Goal: Information Seeking & Learning: Learn about a topic

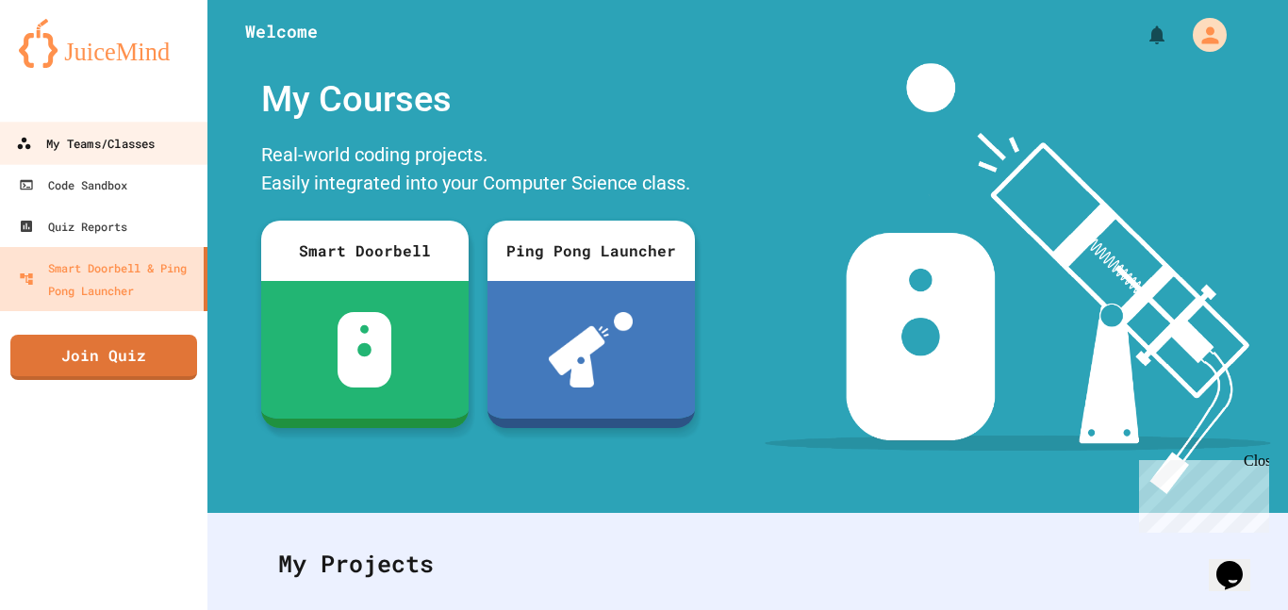
click at [144, 155] on link "My Teams/Classes" at bounding box center [104, 143] width 214 height 42
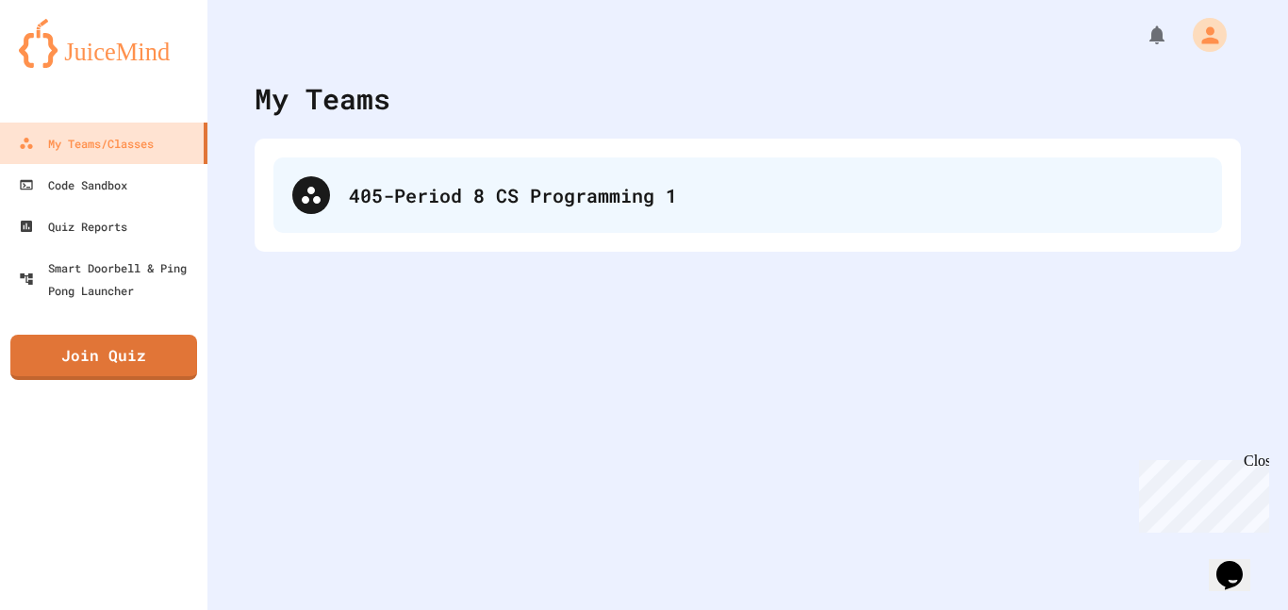
click at [390, 198] on div "405-Period 8 CS Programming 1" at bounding box center [776, 195] width 854 height 28
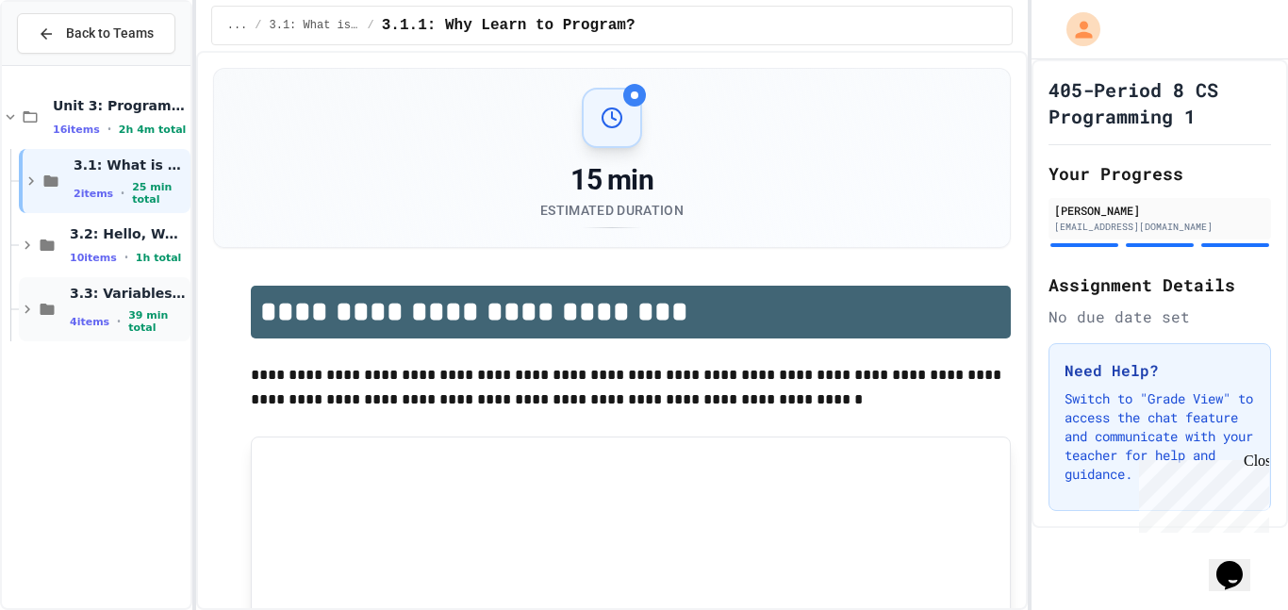
click at [104, 289] on span "3.3: Variables and Data Types" at bounding box center [128, 293] width 117 height 17
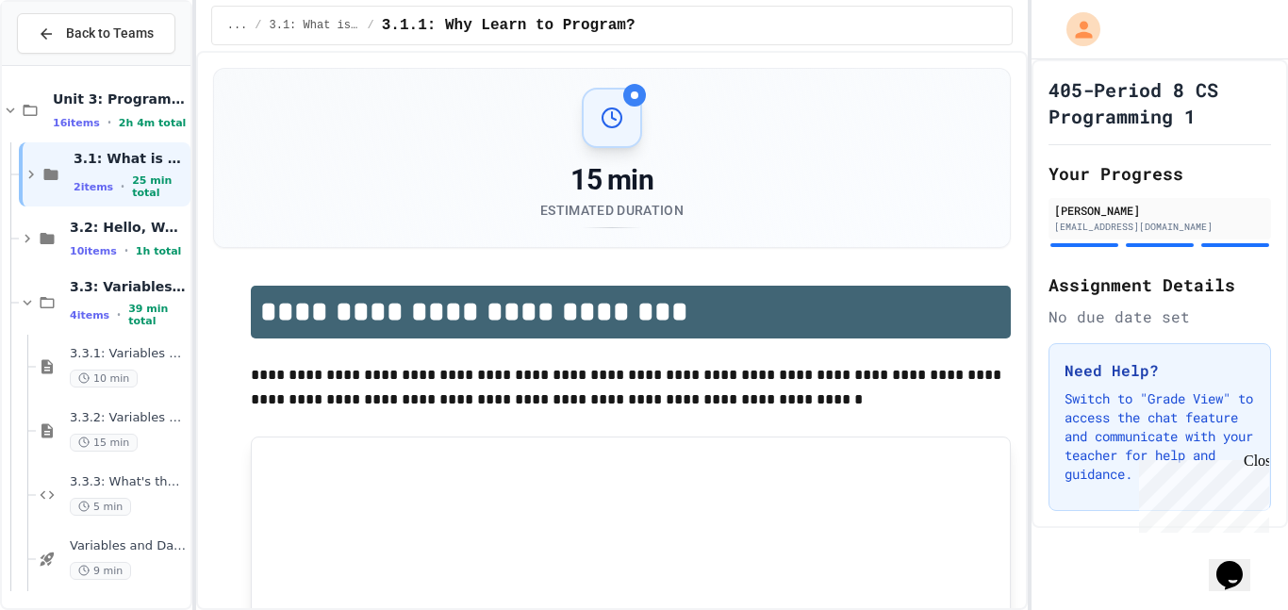
scroll to position [8, 0]
